Goal: Task Accomplishment & Management: Manage account settings

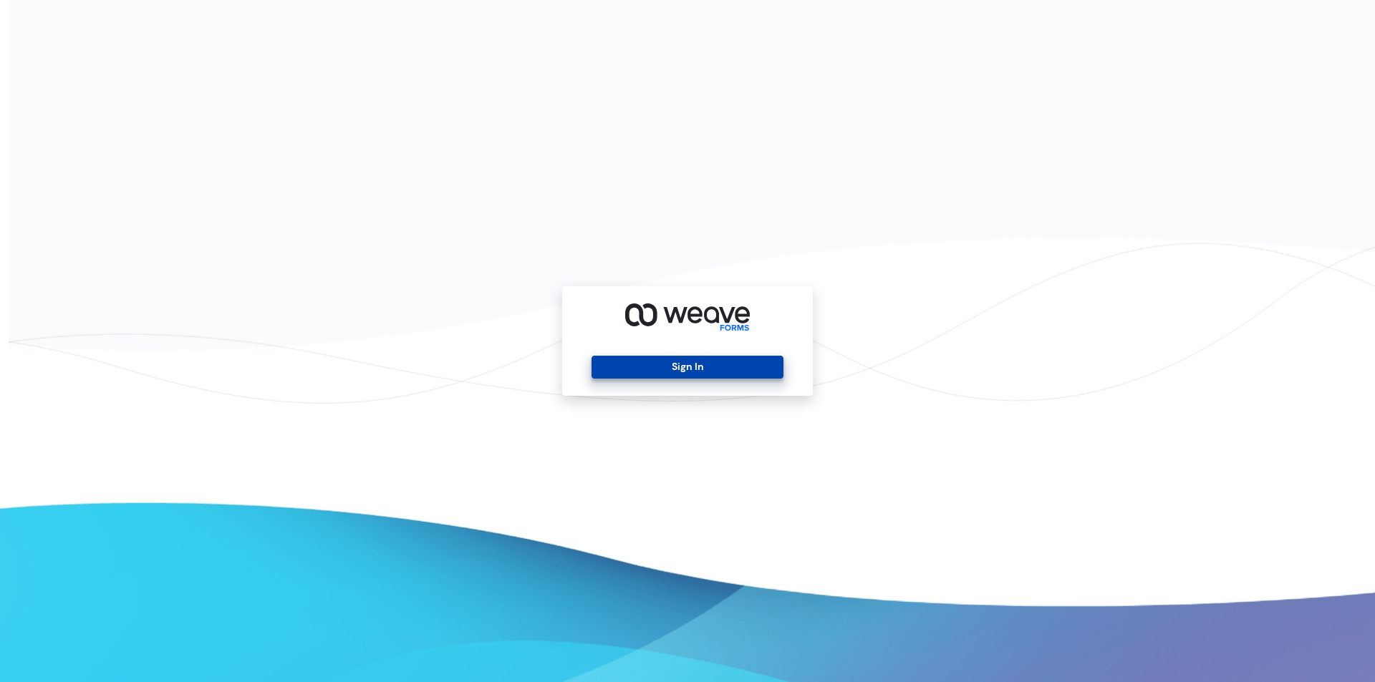
click at [674, 375] on button "Sign In" at bounding box center [686, 367] width 191 height 23
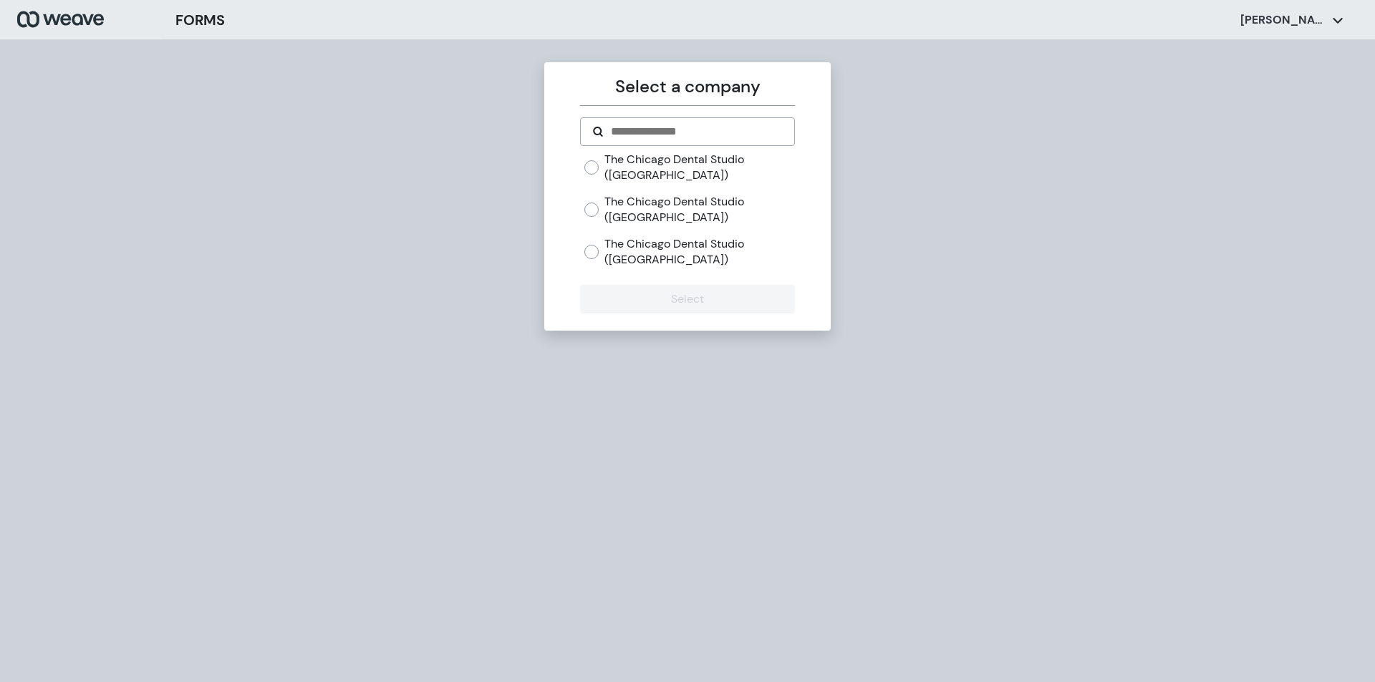
click at [656, 174] on label "The Chicago Dental Studio ([GEOGRAPHIC_DATA])" at bounding box center [699, 167] width 190 height 31
click at [709, 297] on button "Select" at bounding box center [687, 299] width 214 height 29
